Goal: Task Accomplishment & Management: Manage account settings

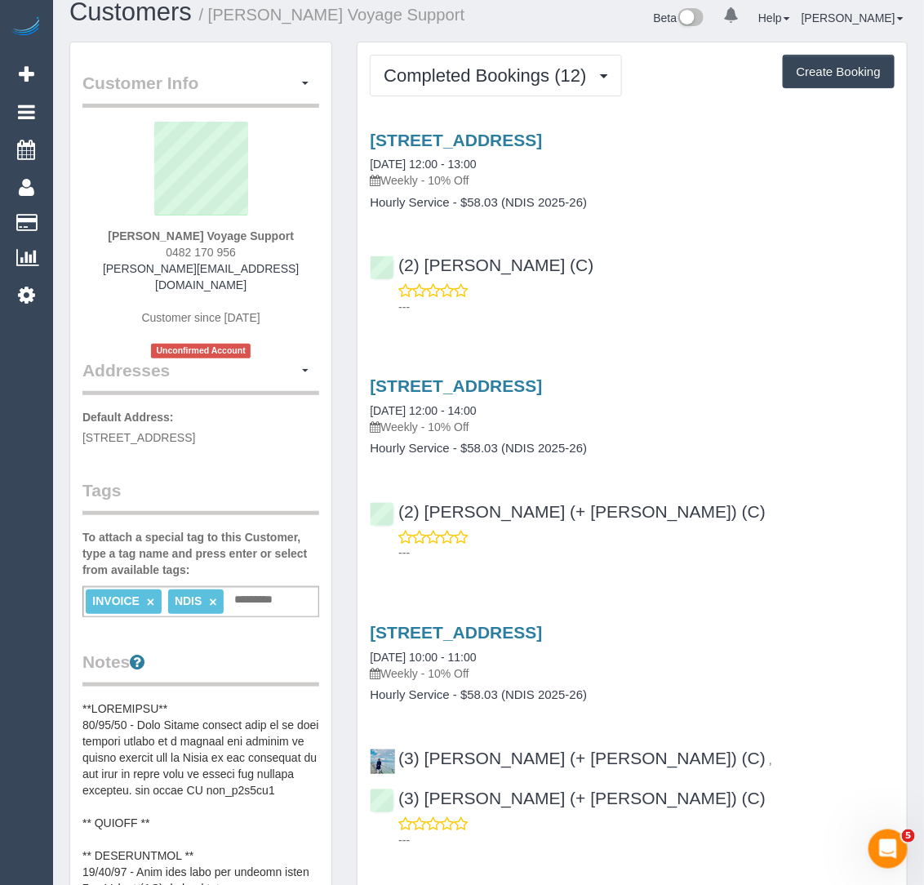
scroll to position [8, 0]
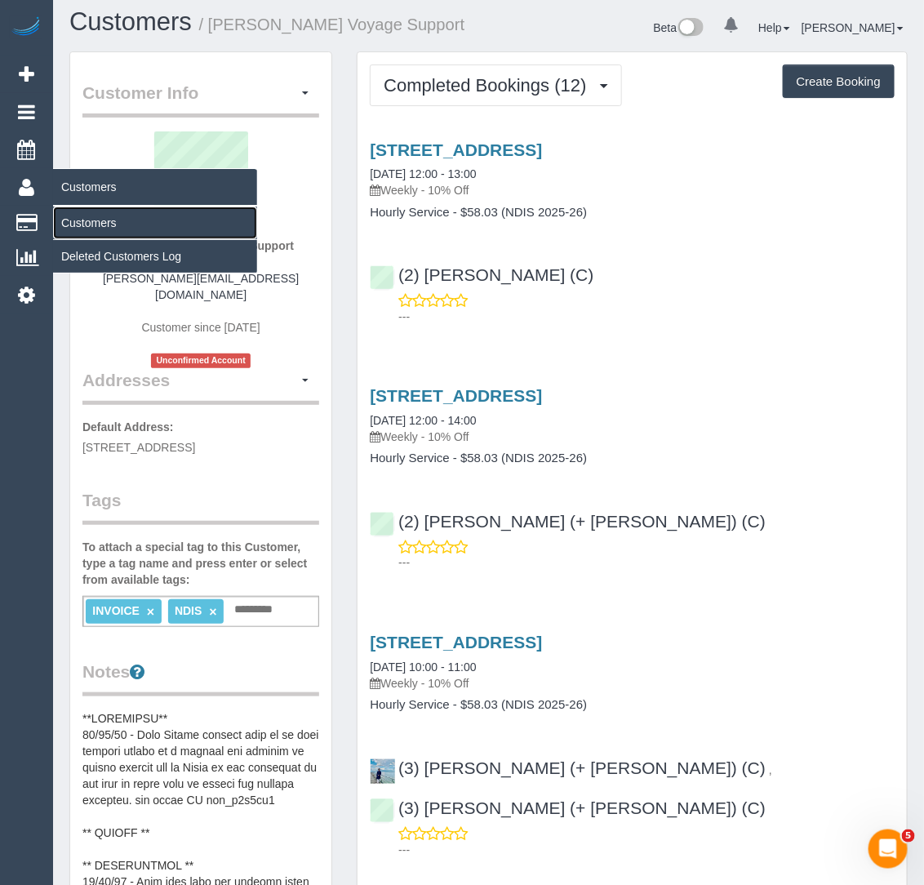
click at [96, 207] on link "Customers" at bounding box center [155, 223] width 204 height 33
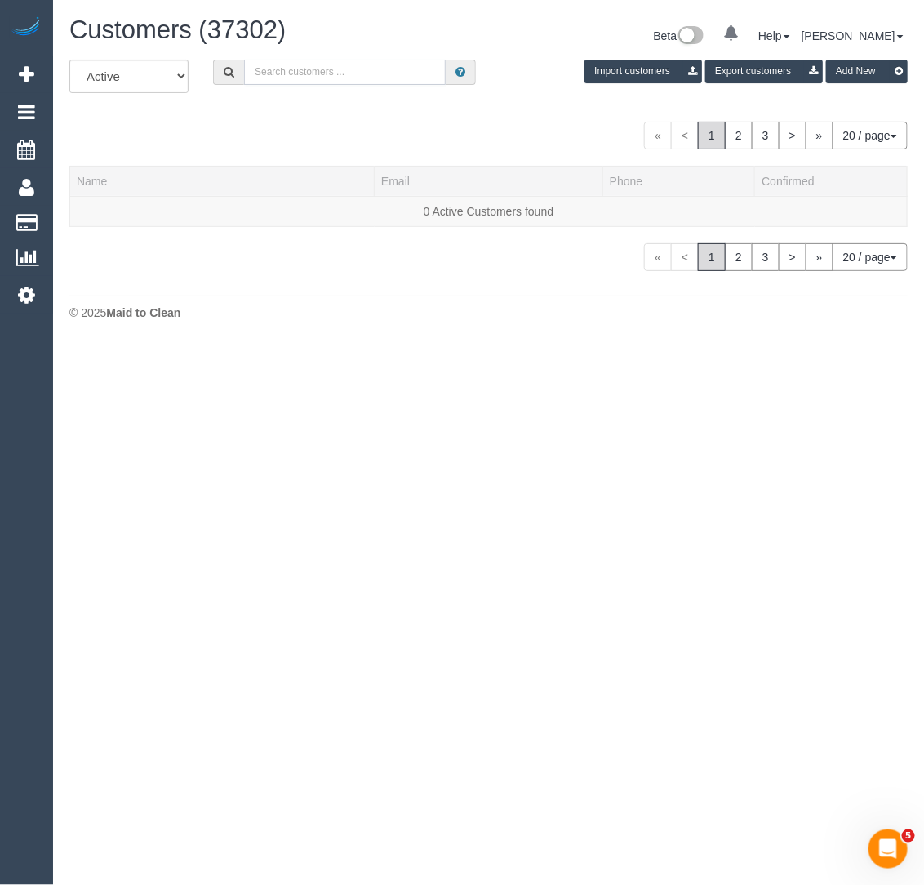
click at [345, 61] on input "text" at bounding box center [345, 72] width 202 height 25
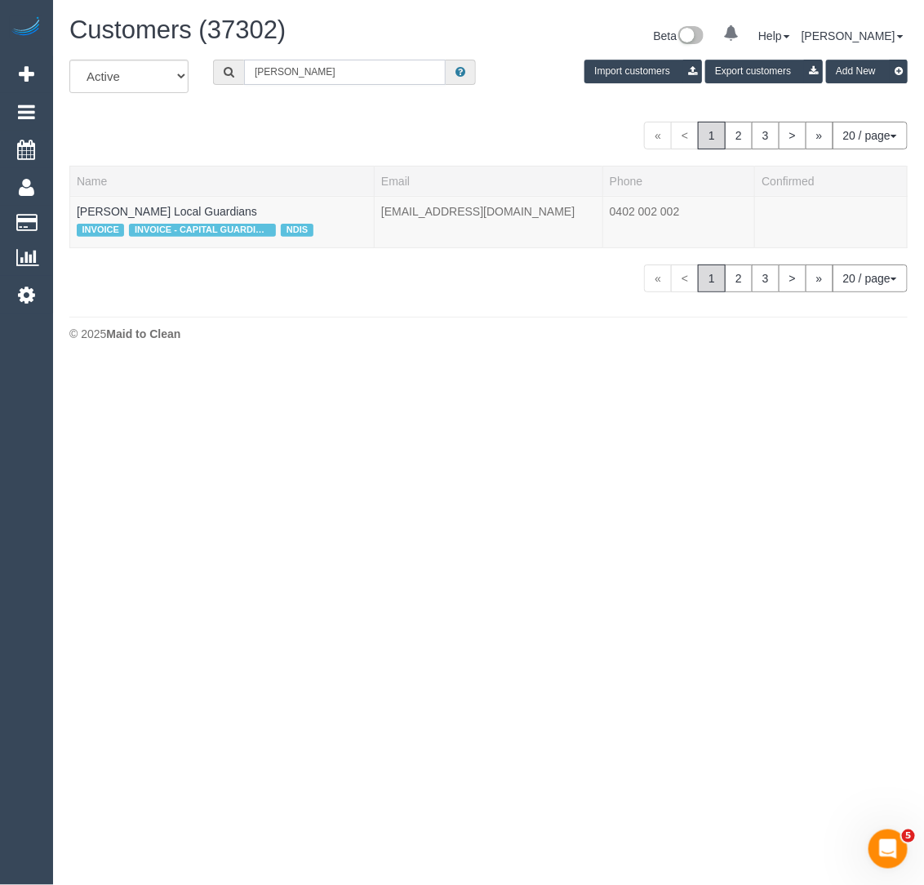
type input "[PERSON_NAME]"
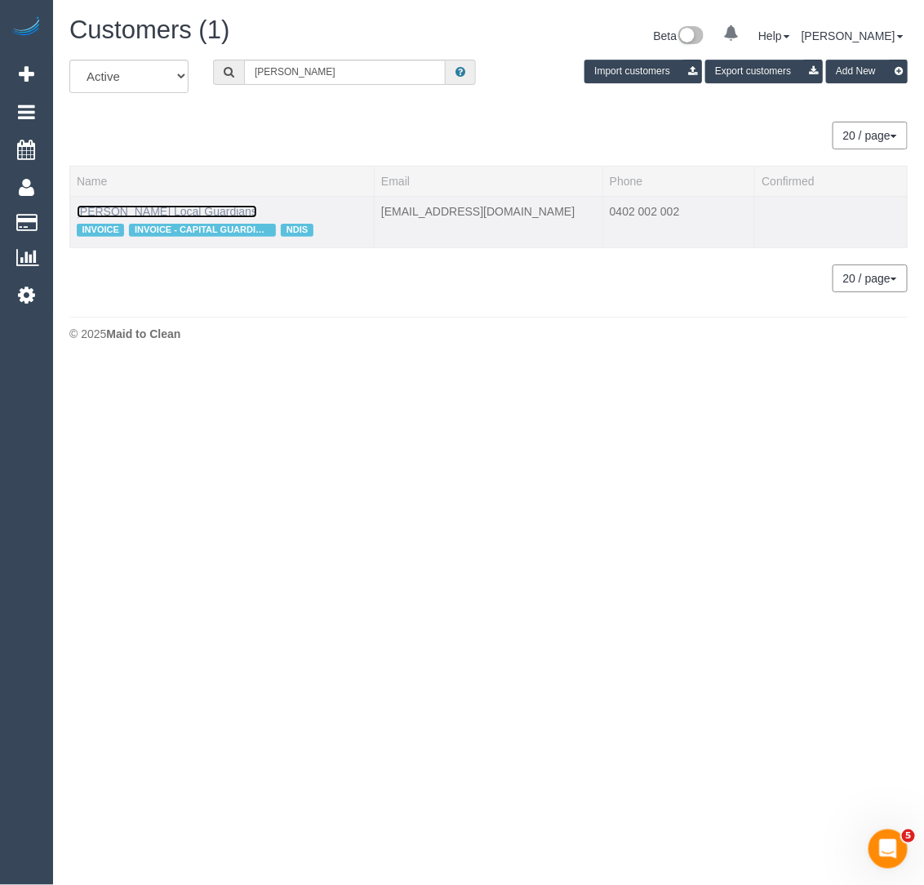
click at [220, 208] on link "[PERSON_NAME] Local Guardians" at bounding box center [167, 211] width 180 height 13
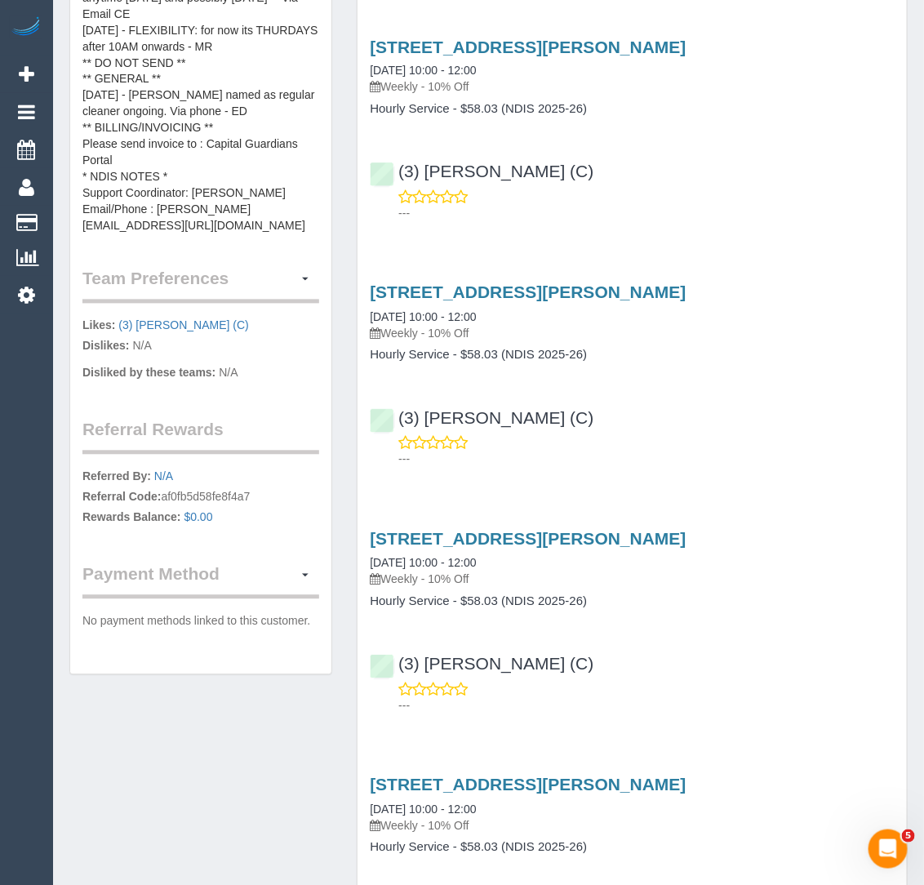
scroll to position [879, 0]
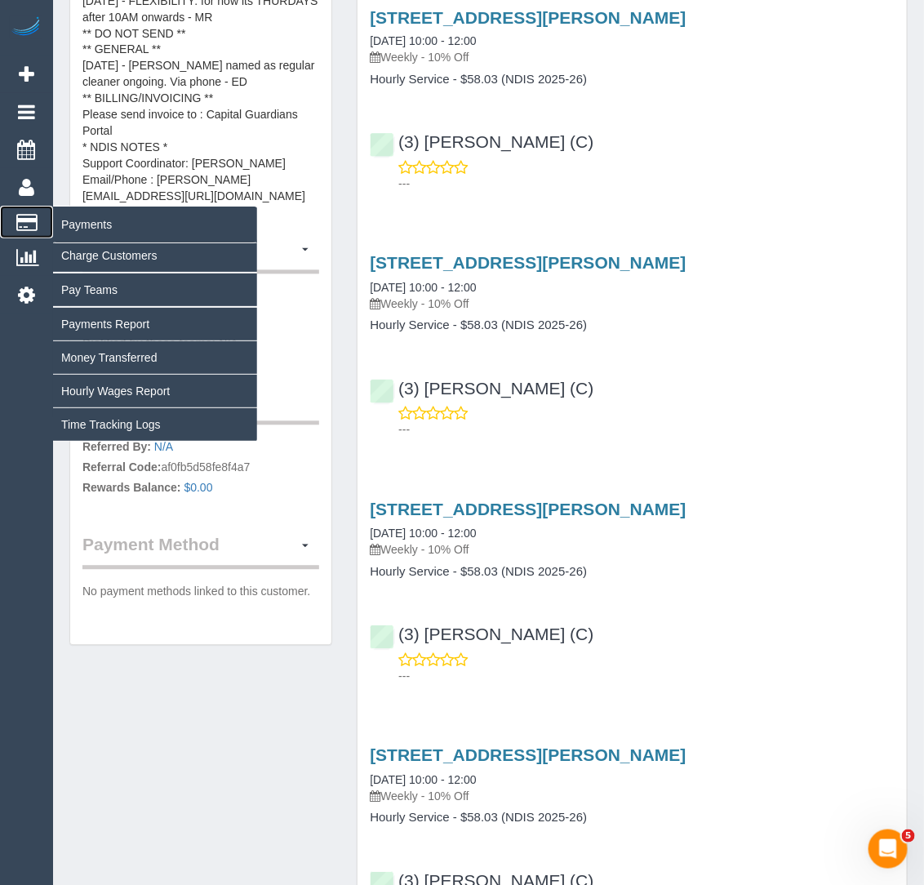
click at [29, 215] on icon at bounding box center [26, 222] width 21 height 15
click at [89, 256] on link "Charge Customers" at bounding box center [155, 255] width 204 height 33
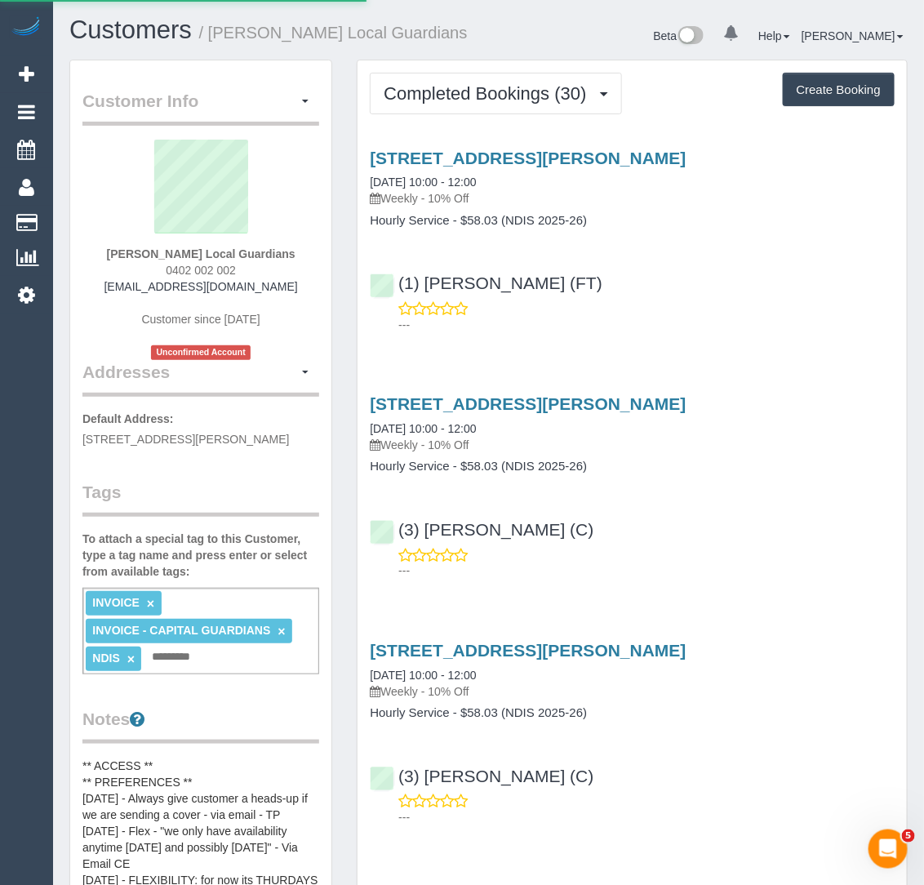
select select
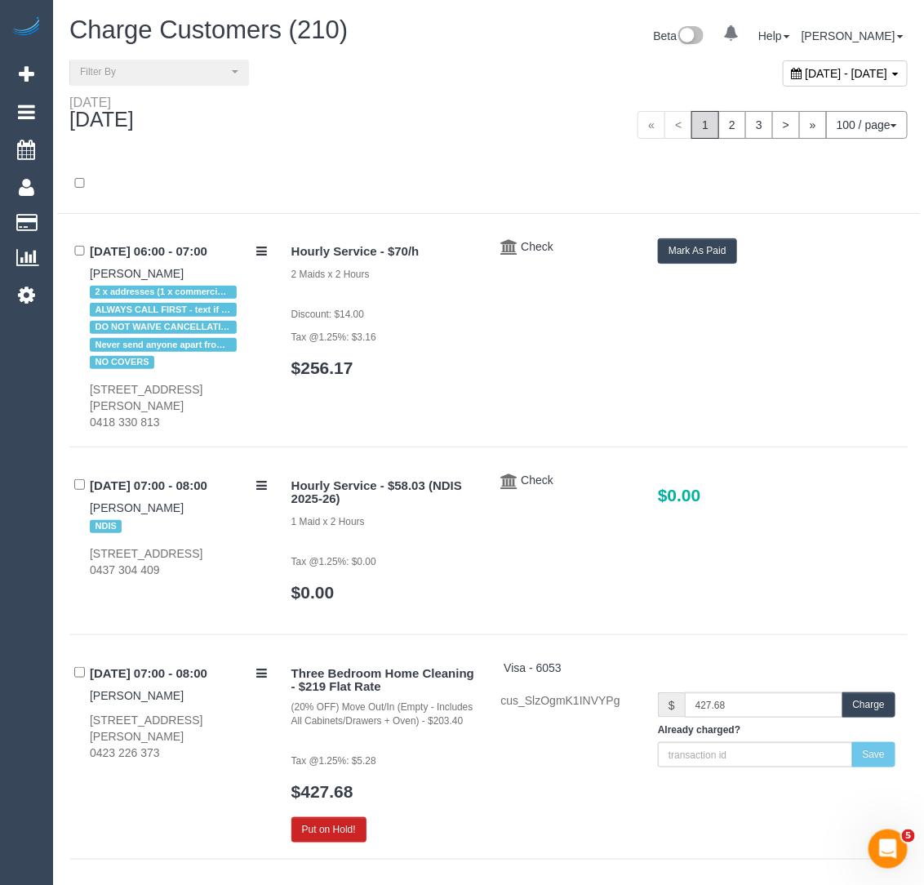
click at [806, 75] on span "[DATE] - [DATE]" at bounding box center [847, 73] width 82 height 13
type input "**********"
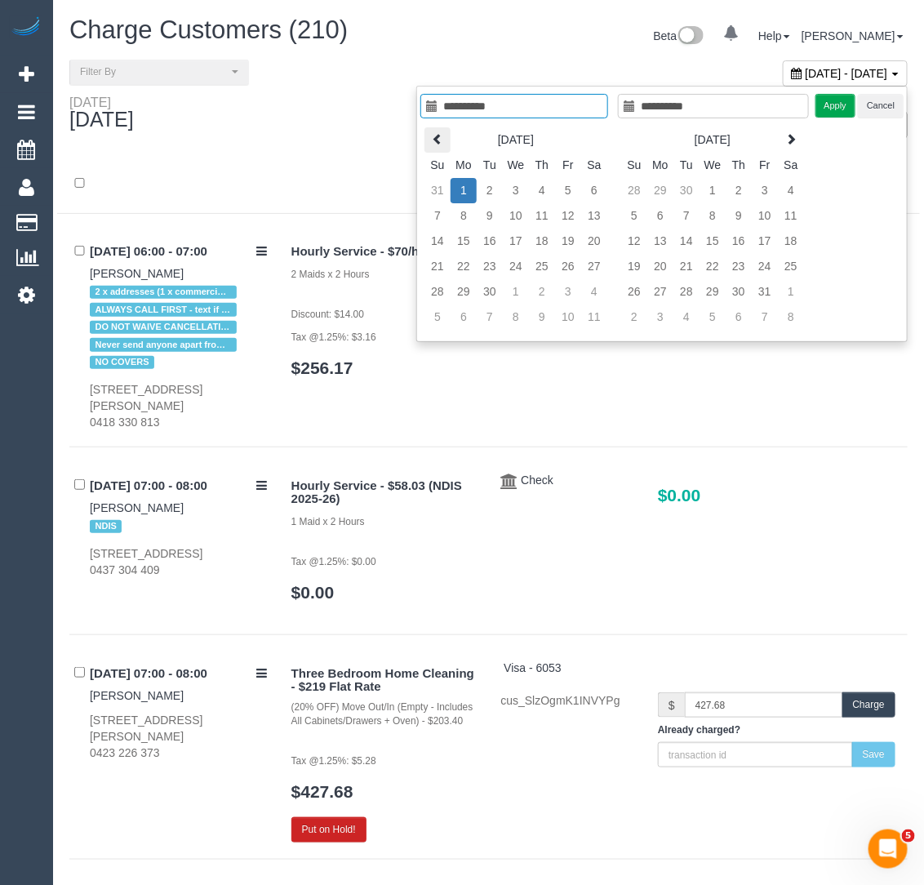
click at [439, 136] on icon at bounding box center [437, 138] width 11 height 11
type input "**********"
click at [550, 294] on td "28" at bounding box center [542, 291] width 26 height 25
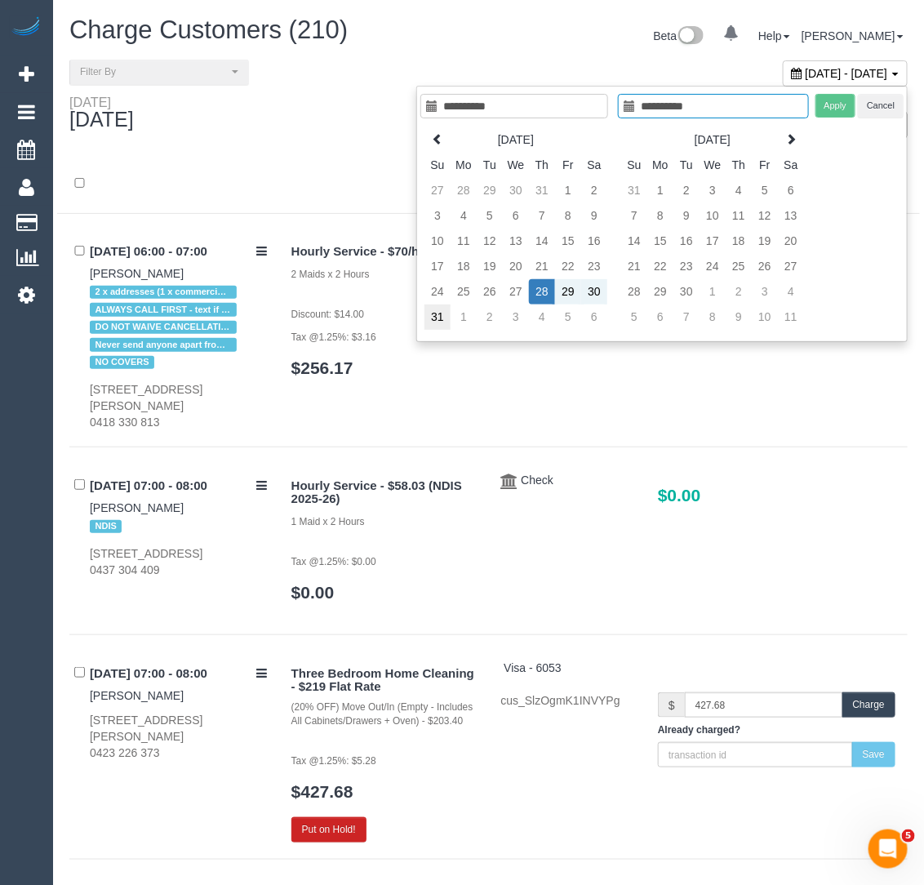
type input "**********"
click at [448, 309] on td "31" at bounding box center [438, 317] width 26 height 25
type input "**********"
click at [836, 101] on button "Apply" at bounding box center [836, 106] width 41 height 24
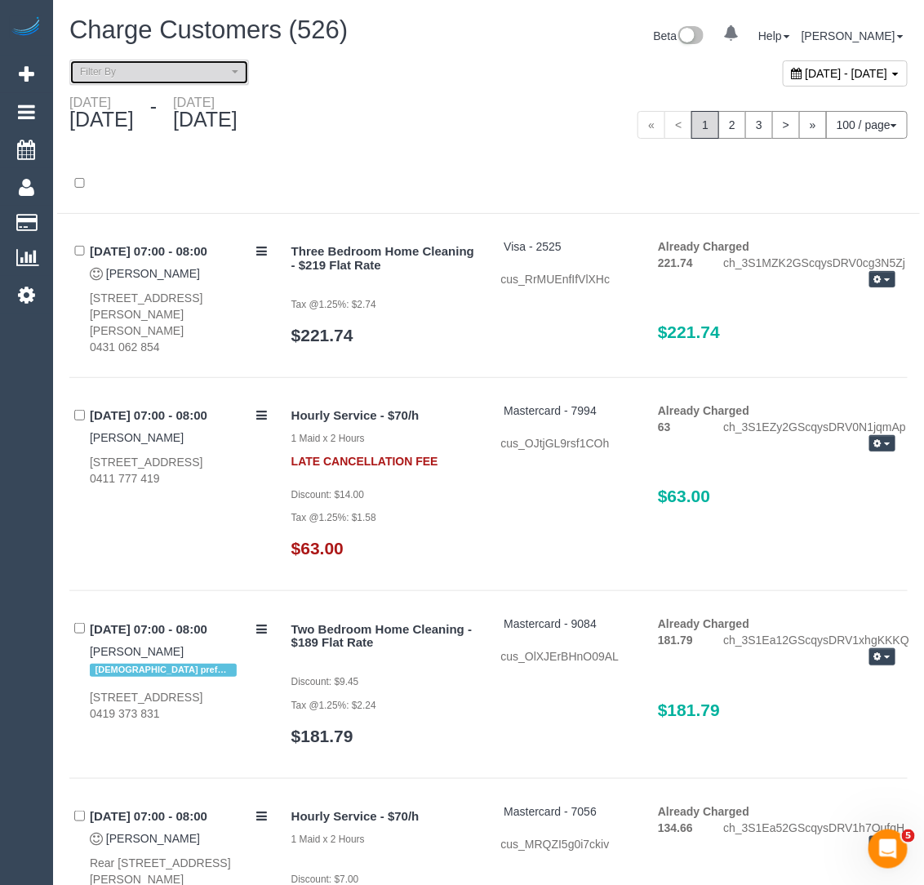
click at [147, 71] on span "Filter By" at bounding box center [154, 72] width 148 height 14
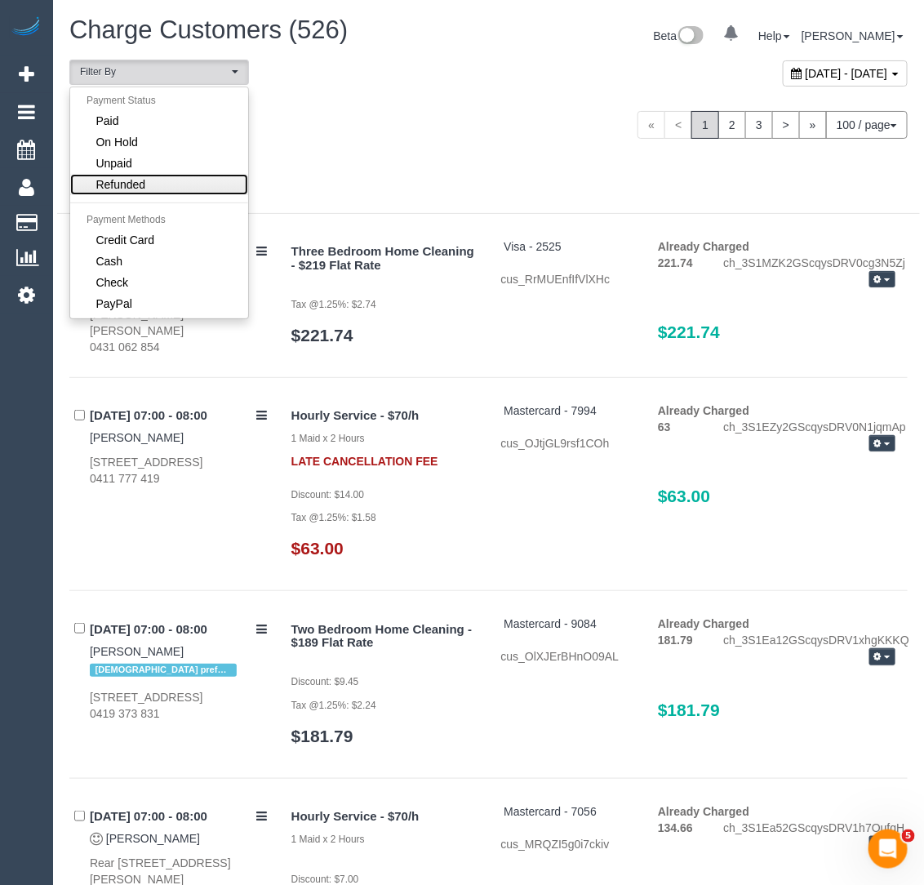
click at [118, 176] on span "Refunded" at bounding box center [121, 184] width 50 height 16
click at [120, 171] on link "Unpaid" at bounding box center [159, 163] width 178 height 21
select select "******"
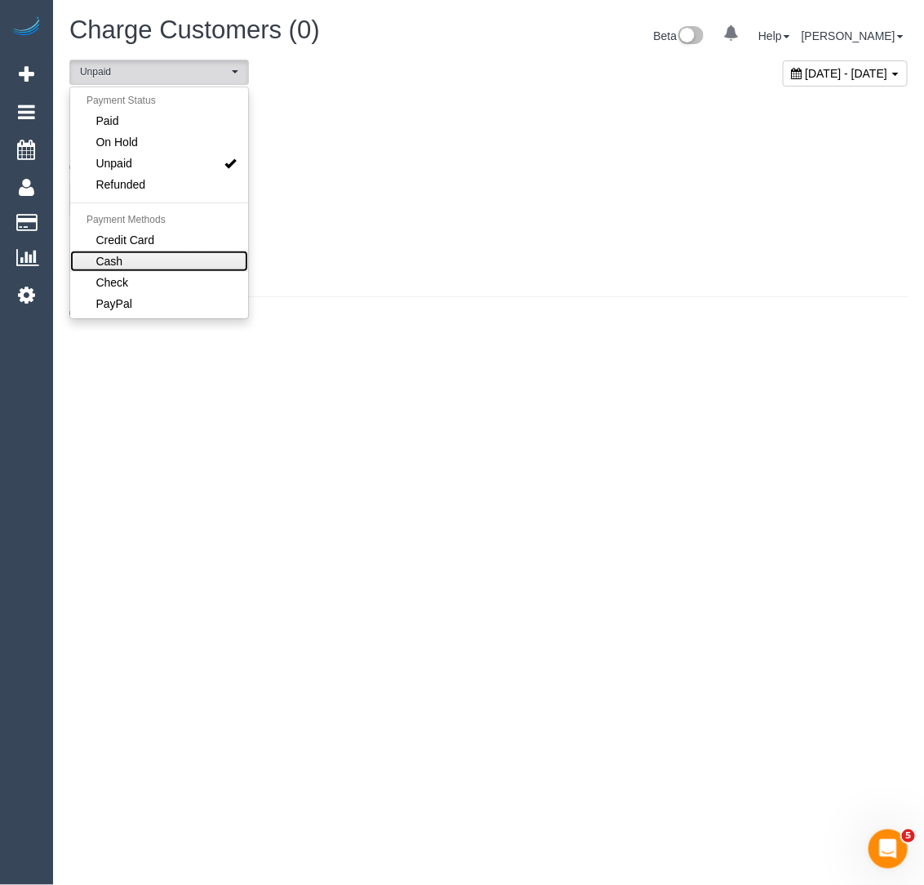
click at [113, 256] on span "Cash" at bounding box center [109, 261] width 27 height 16
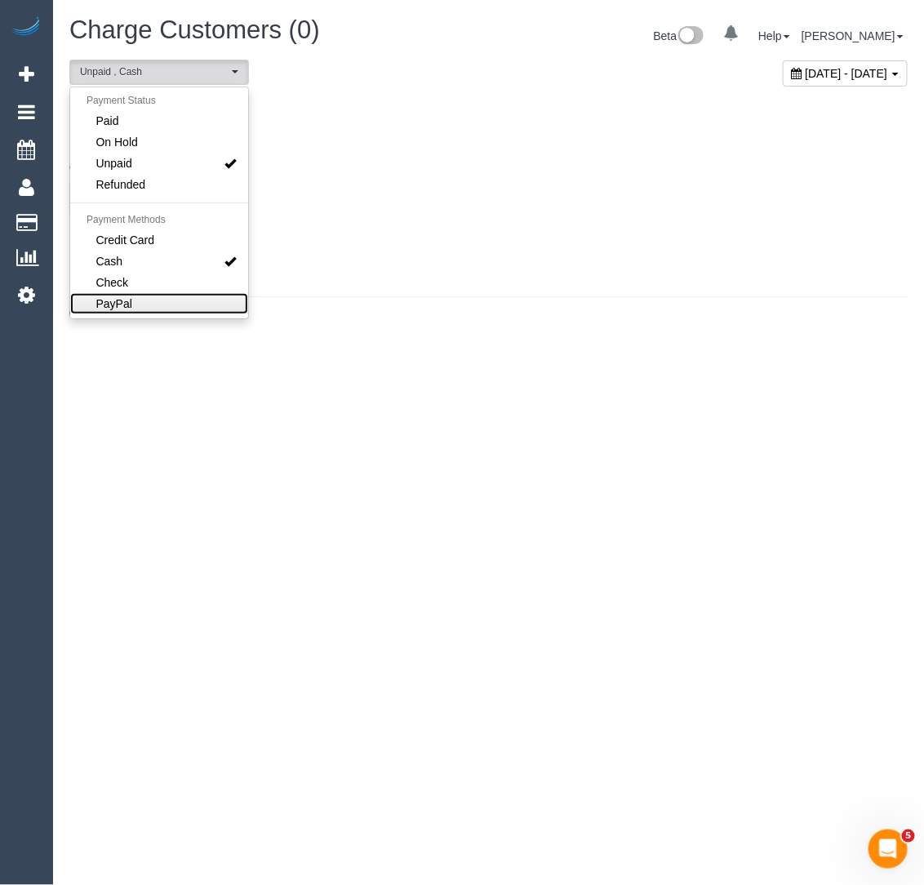
click at [114, 293] on link "PayPal" at bounding box center [159, 303] width 178 height 21
click at [121, 290] on link "Check" at bounding box center [159, 282] width 178 height 21
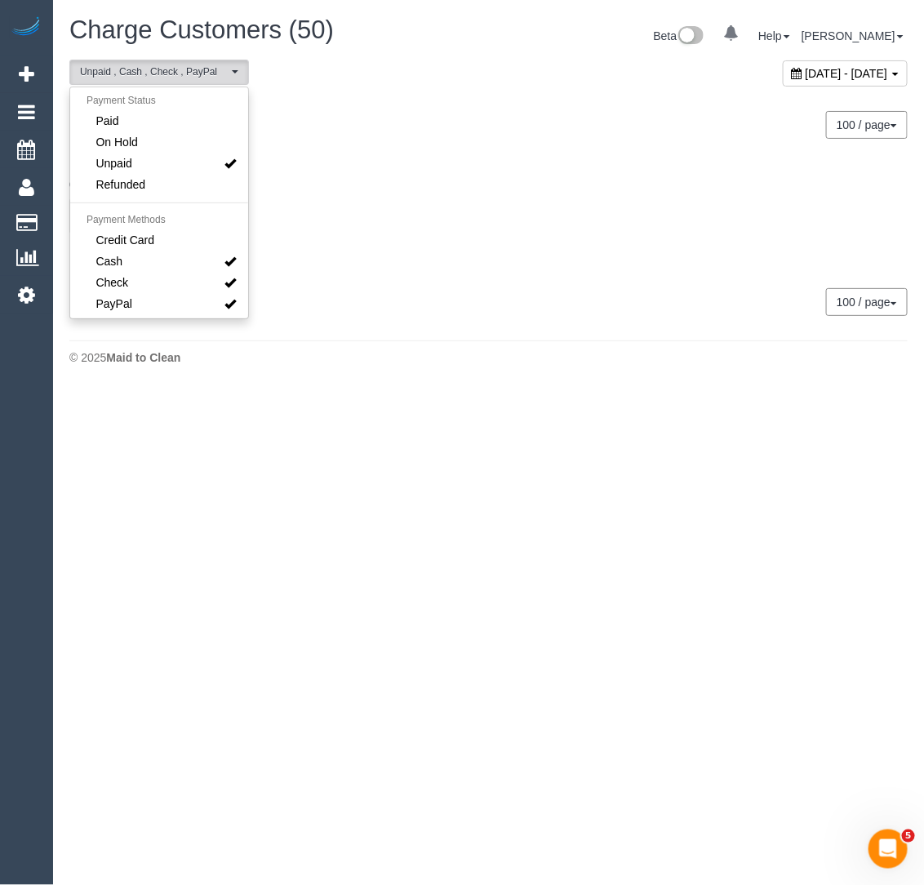
click at [500, 176] on fieldset "0 Bookings found for this period. Choose Another Period" at bounding box center [488, 205] width 863 height 69
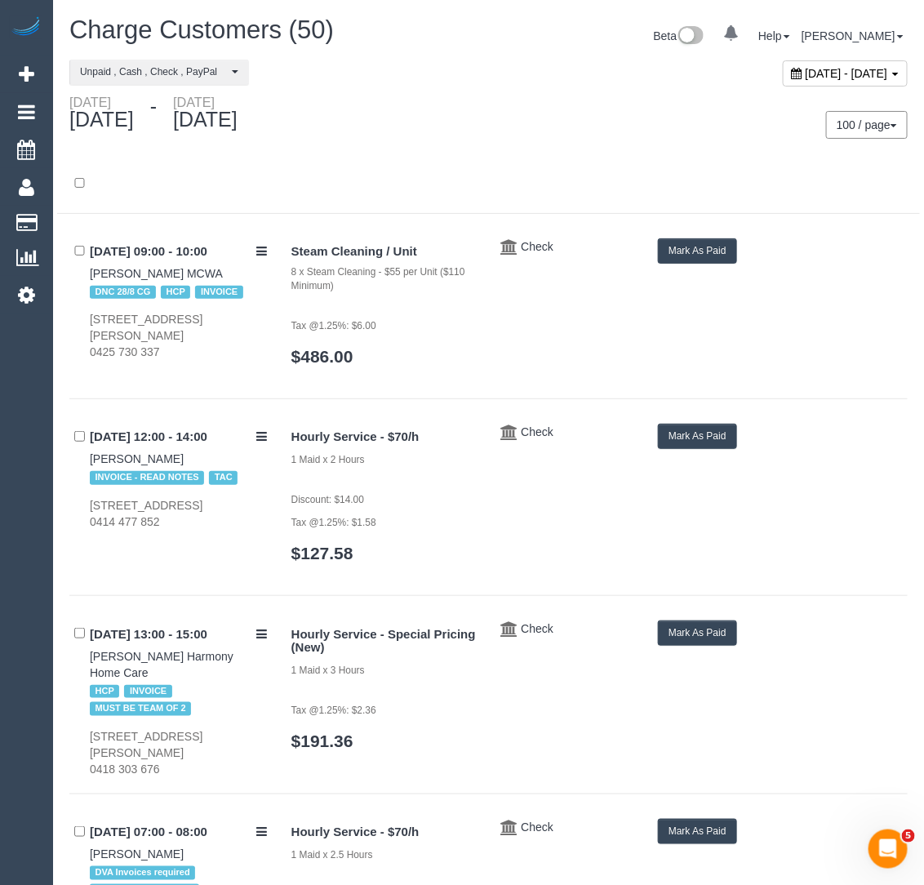
click at [554, 141] on div "100 / page 10 / page 20 / page 30 / page 40 / page 50 / page 100 / page" at bounding box center [705, 125] width 432 height 60
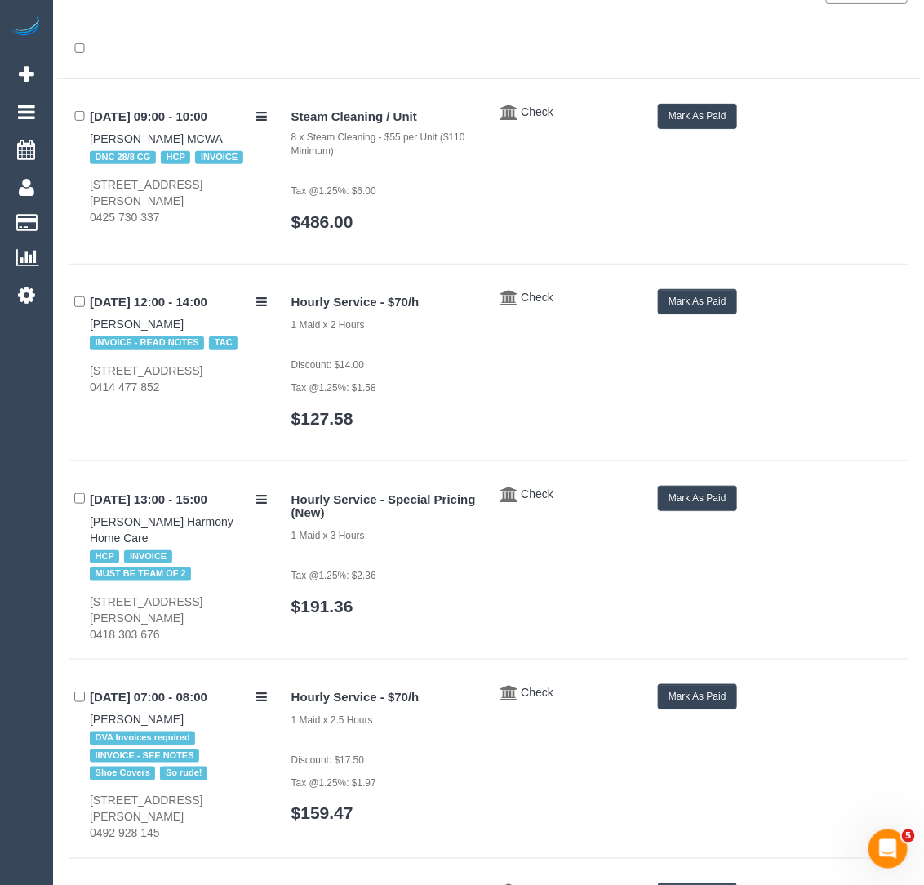
scroll to position [137, 0]
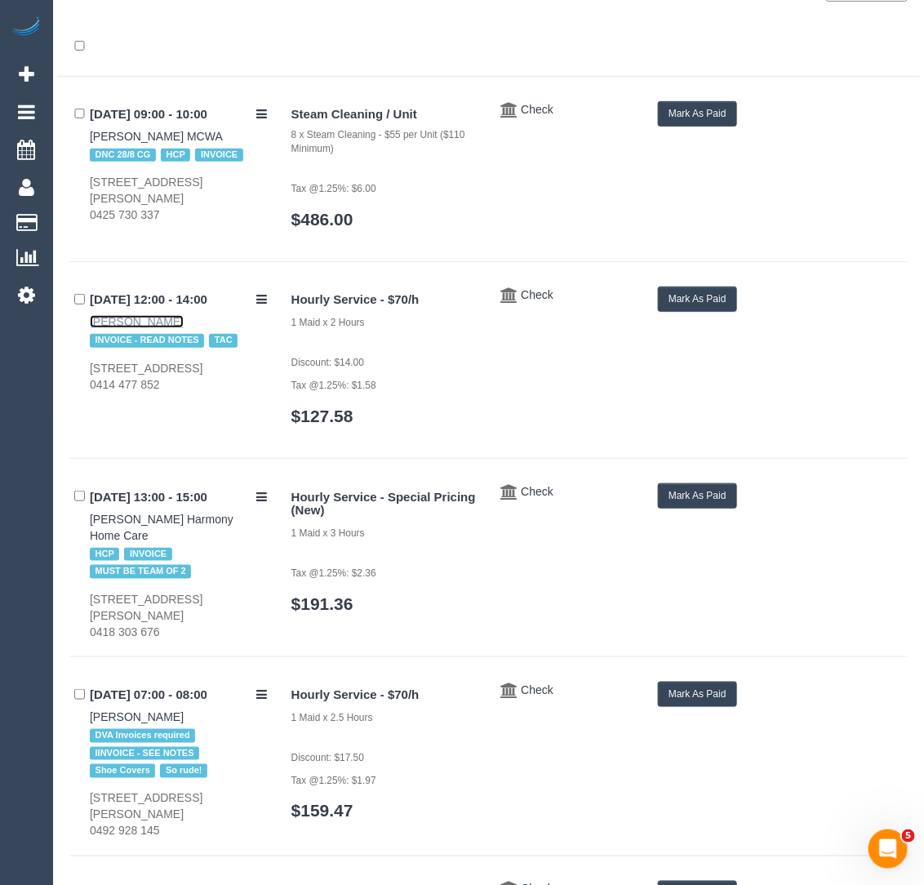
click at [136, 321] on link "[PERSON_NAME]" at bounding box center [137, 321] width 94 height 13
click at [719, 303] on button "Mark As Paid" at bounding box center [697, 299] width 79 height 25
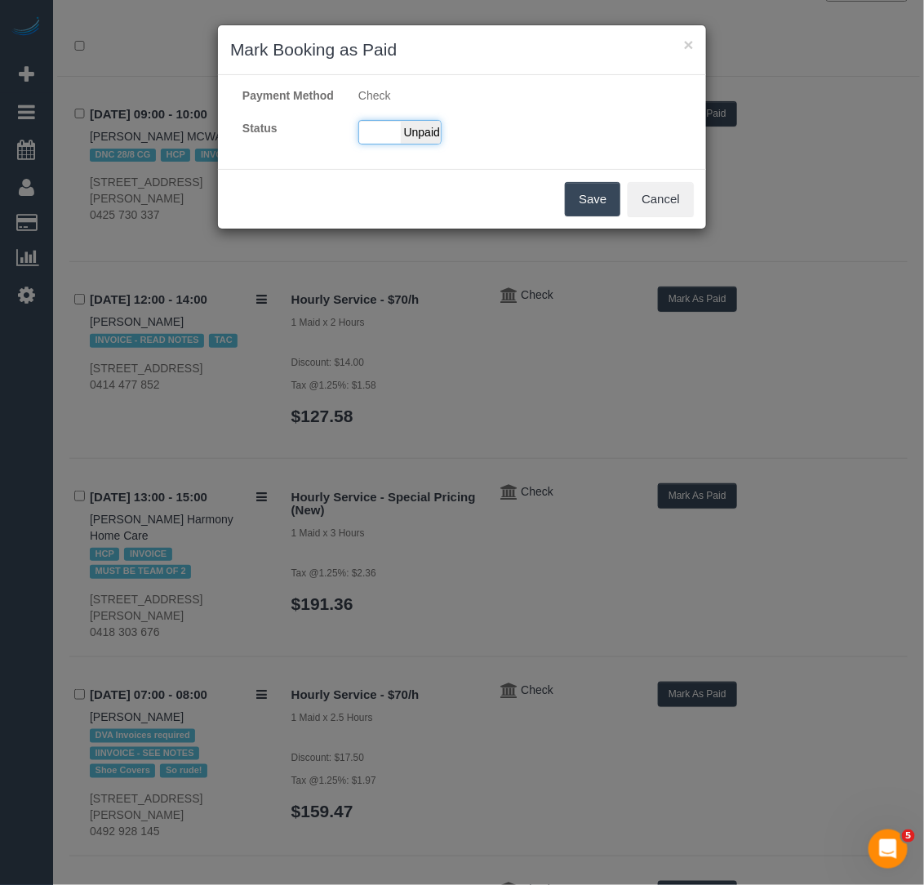
click at [432, 144] on span "Unpaid" at bounding box center [421, 132] width 41 height 23
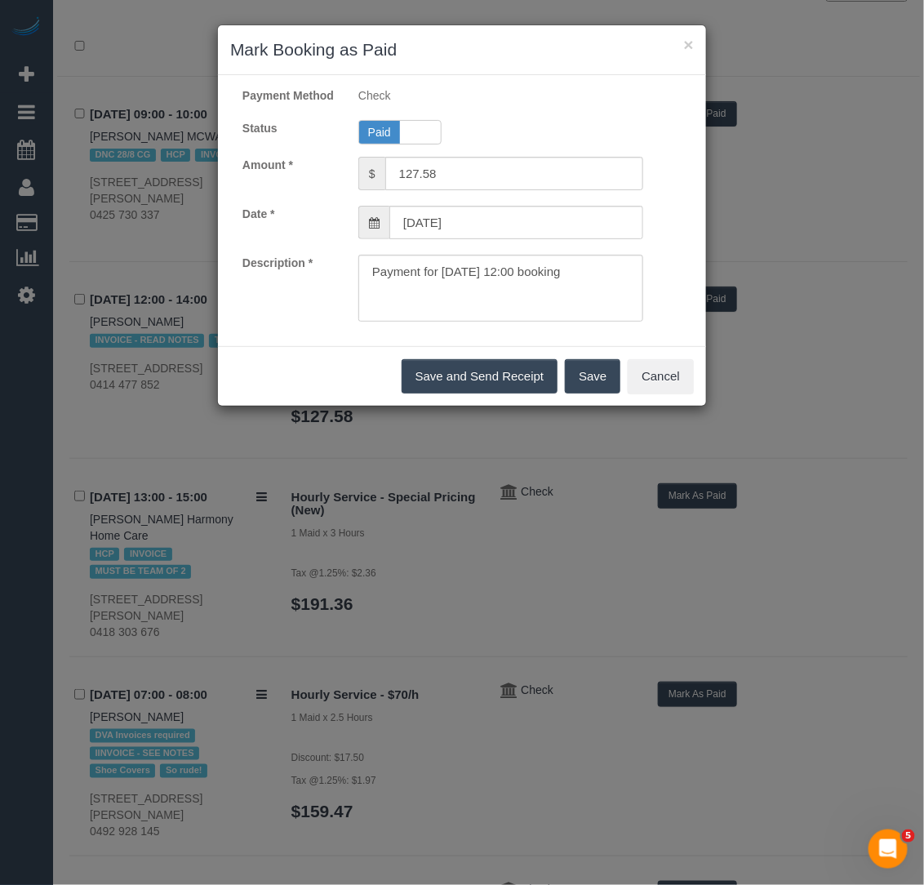
click at [589, 390] on button "Save" at bounding box center [593, 376] width 56 height 34
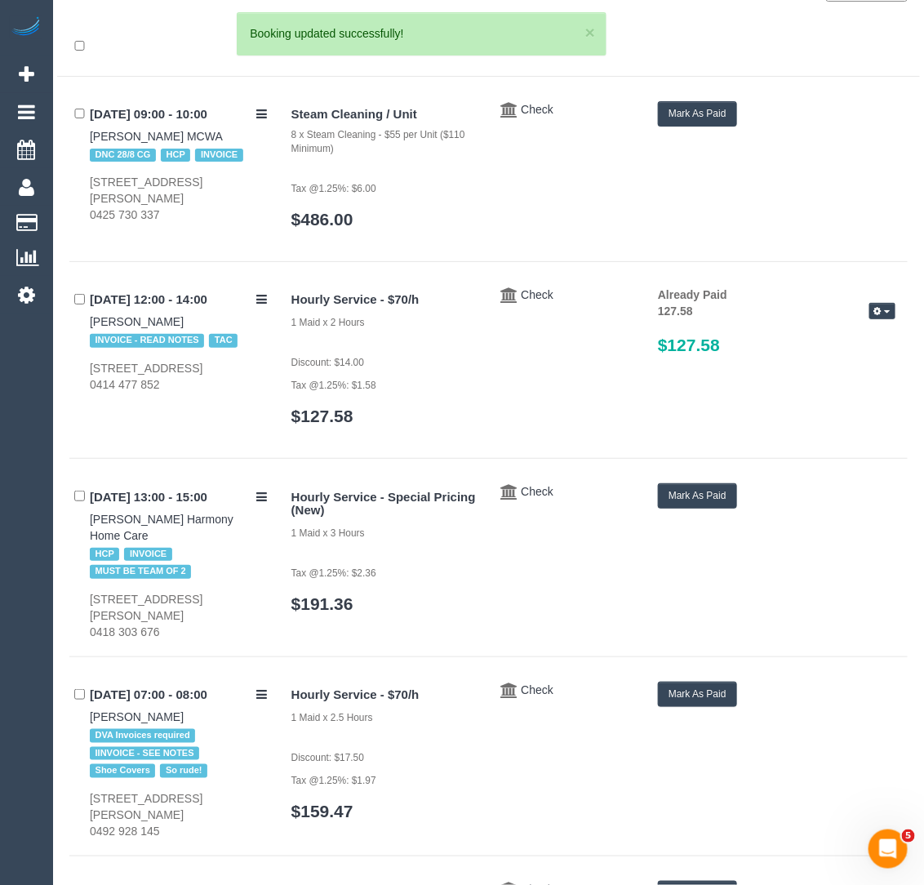
click at [72, 517] on div "× [PERSON_NAME] as Paid Payment Method Check Status Paid Unpaid Amount * $ 127.…" at bounding box center [462, 442] width 924 height 885
drag, startPoint x: 72, startPoint y: 517, endPoint x: 195, endPoint y: 522, distance: 123.4
copy link "[PERSON_NAME]"
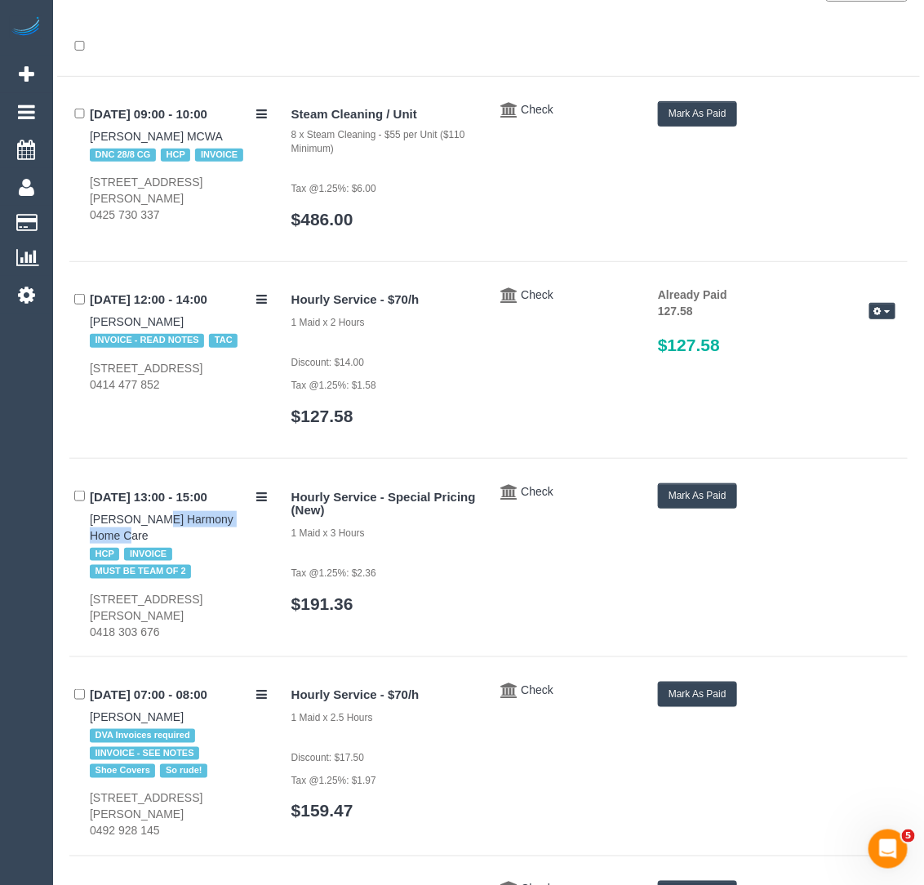
click at [714, 489] on button "Mark As Paid" at bounding box center [697, 495] width 79 height 25
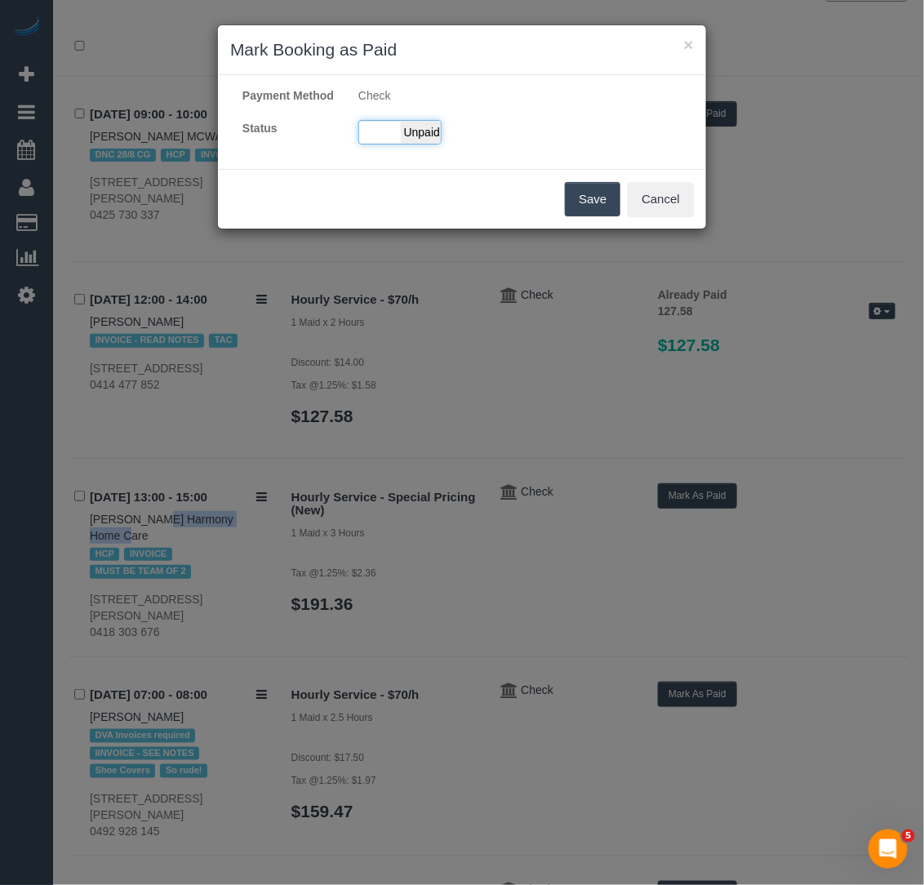
click at [415, 142] on span "Unpaid" at bounding box center [421, 132] width 41 height 23
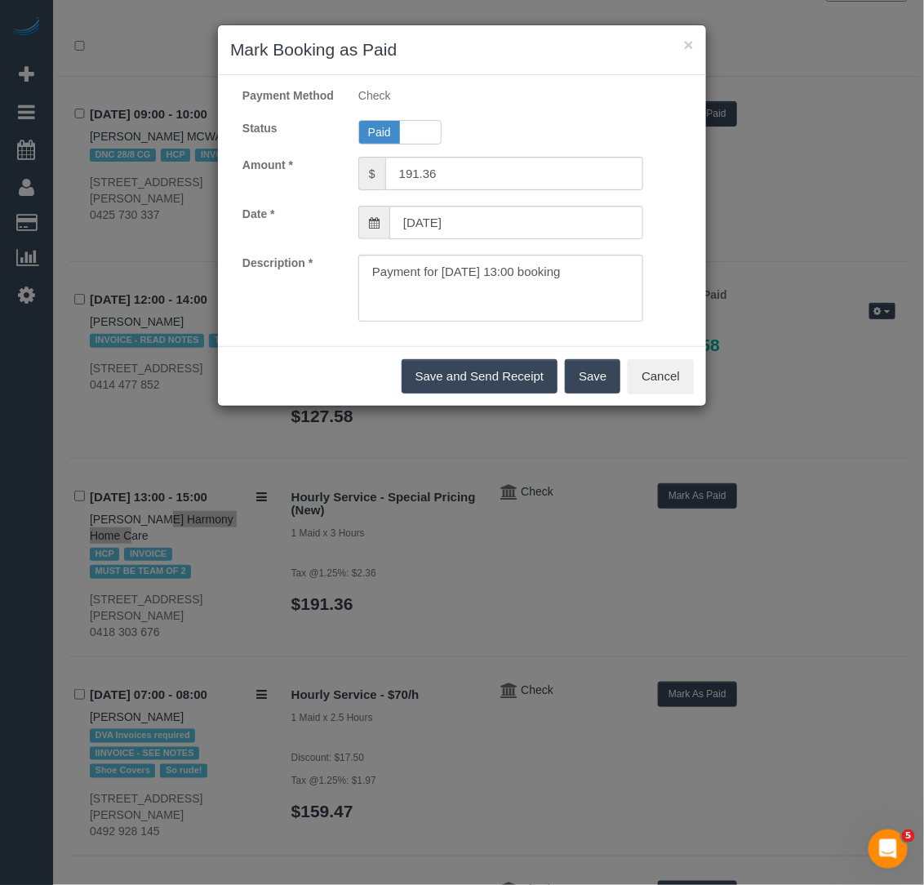
click at [596, 394] on button "Save" at bounding box center [593, 376] width 56 height 34
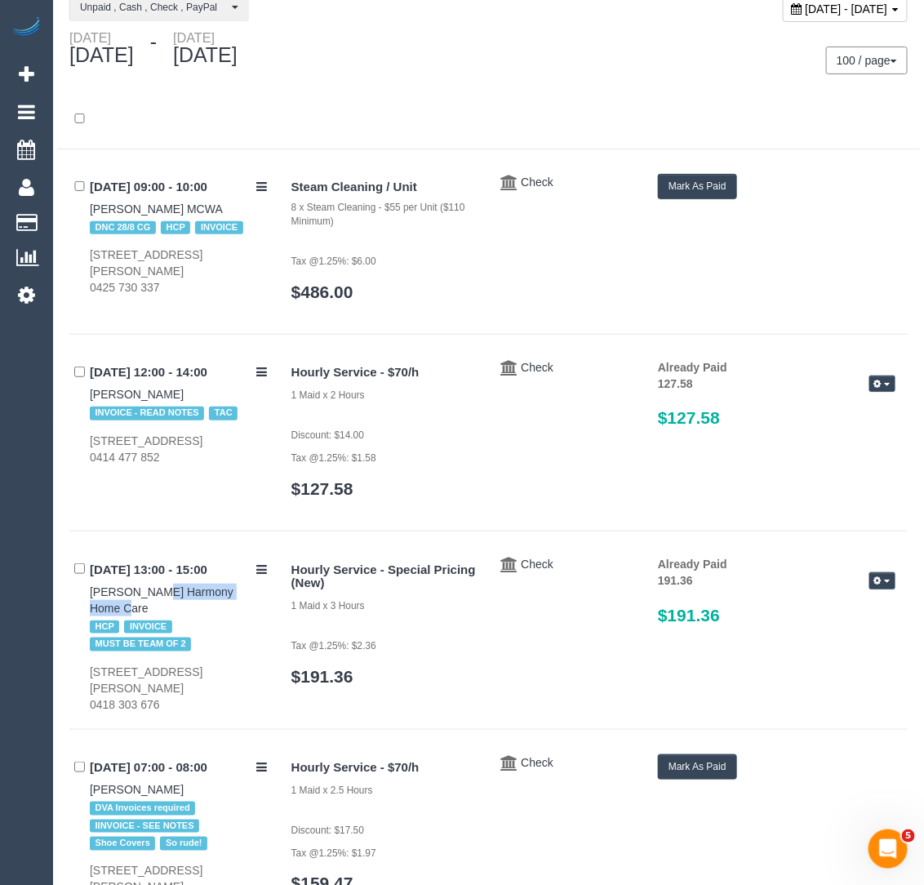
scroll to position [0, 0]
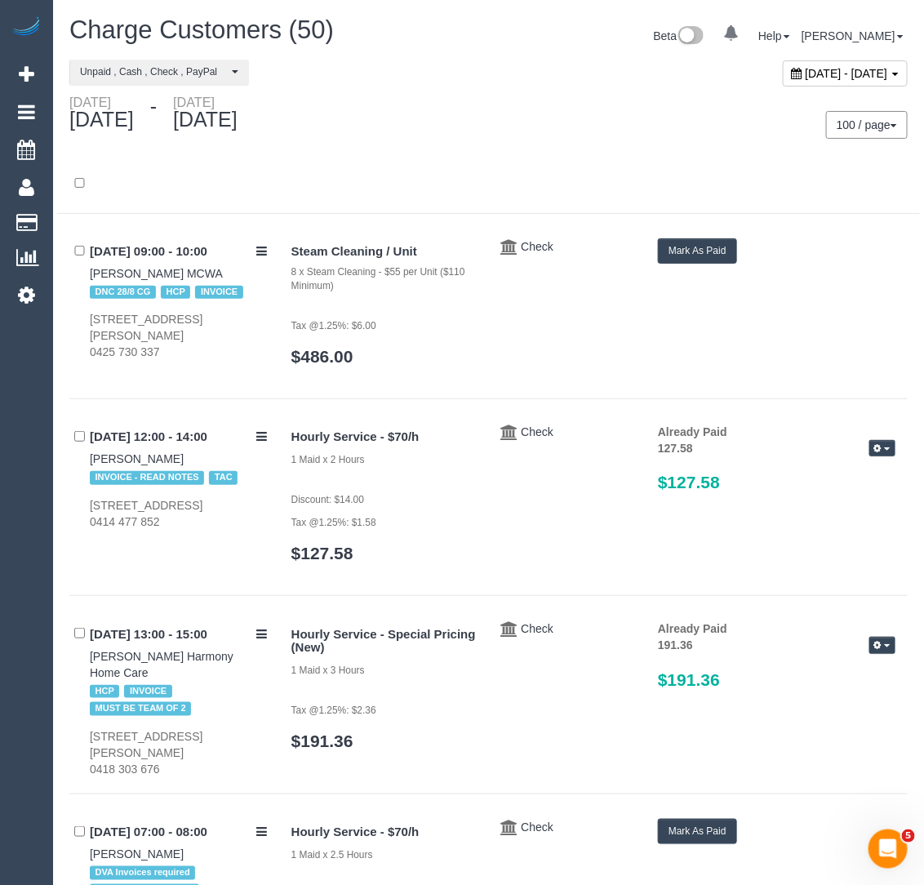
click at [819, 80] on div "[DATE] - [DATE]" at bounding box center [845, 73] width 125 height 26
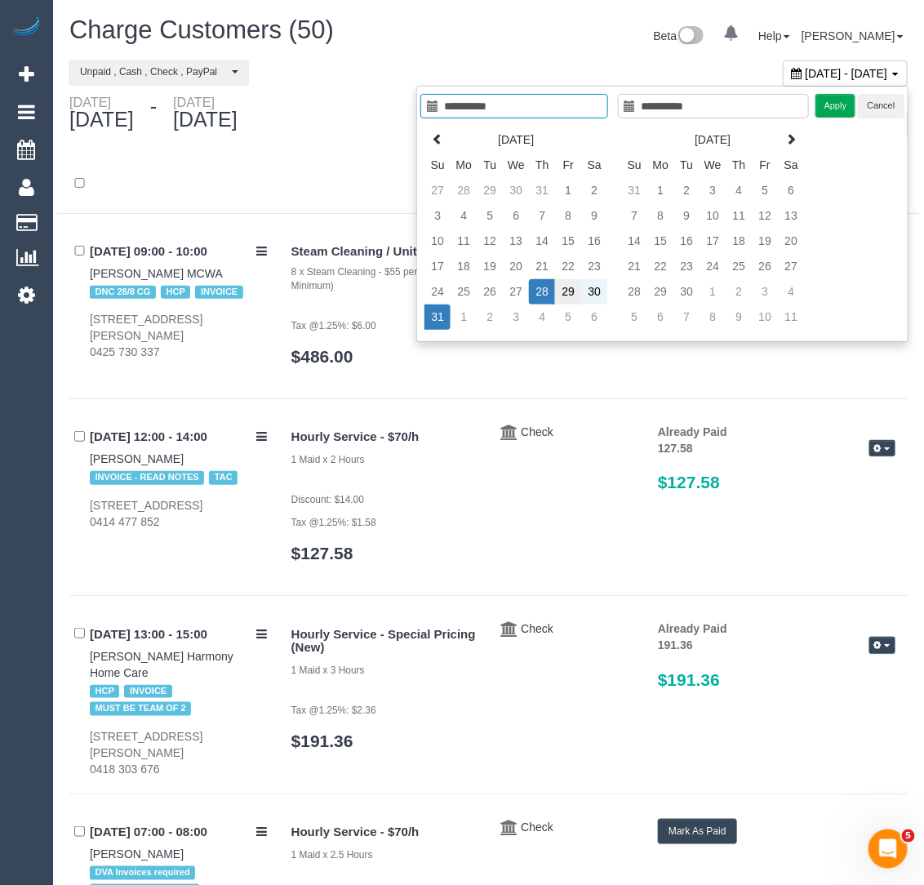
type input "**********"
click at [573, 290] on td "29" at bounding box center [568, 291] width 26 height 25
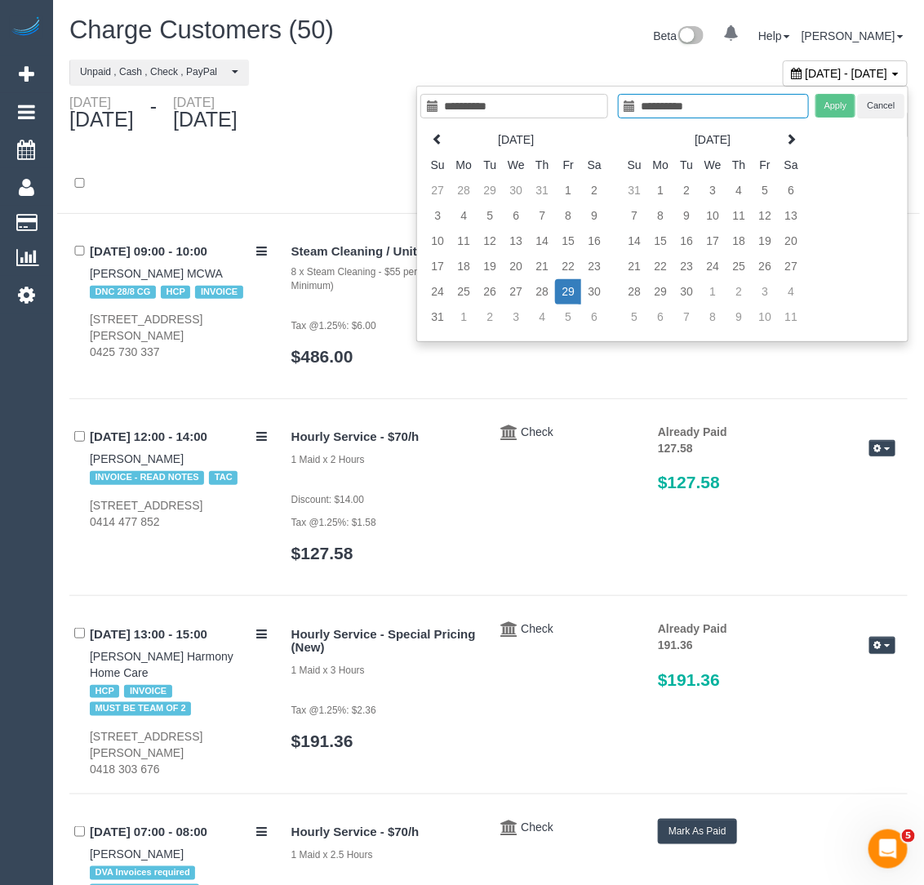
type input "**********"
click at [432, 317] on td "31" at bounding box center [438, 317] width 26 height 25
type input "**********"
click at [843, 108] on button "Apply" at bounding box center [836, 106] width 41 height 24
